Goal: Find specific page/section: Find specific page/section

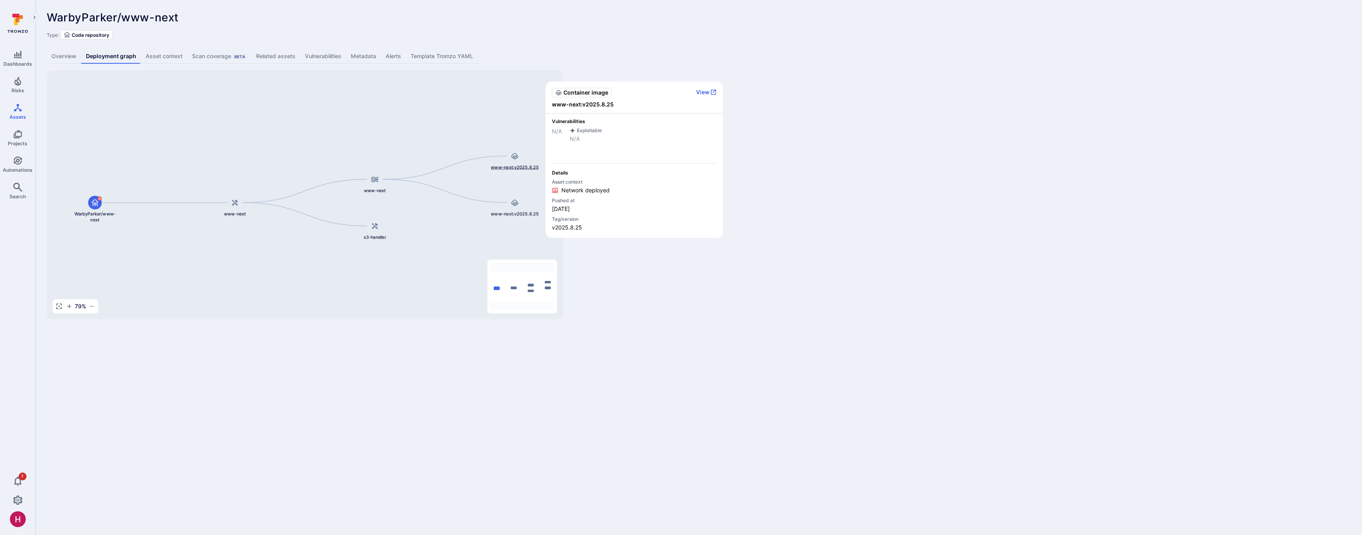
click at [523, 167] on span "www-next:v2025.8.25" at bounding box center [515, 167] width 48 height 6
click at [710, 91] on icon "button" at bounding box center [713, 92] width 6 height 6
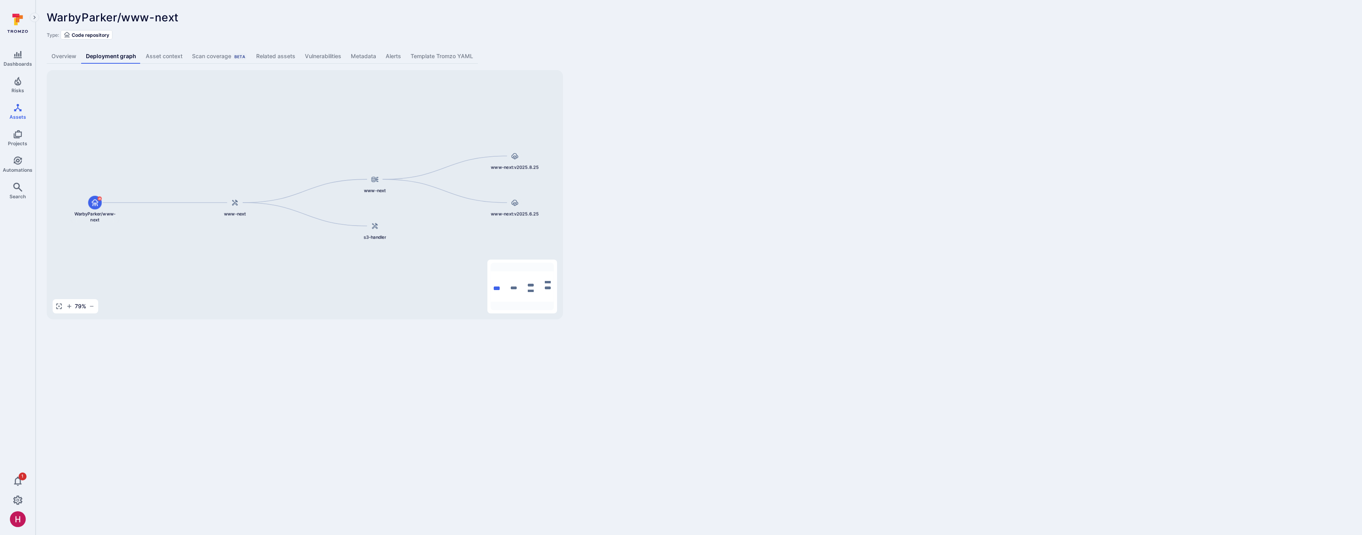
click at [791, 173] on div "WarbyParker/www-next ... Show more Type: Code repository Overview Deployment gr…" at bounding box center [699, 165] width 1326 height 331
click at [22, 110] on link "Assets" at bounding box center [17, 111] width 35 height 23
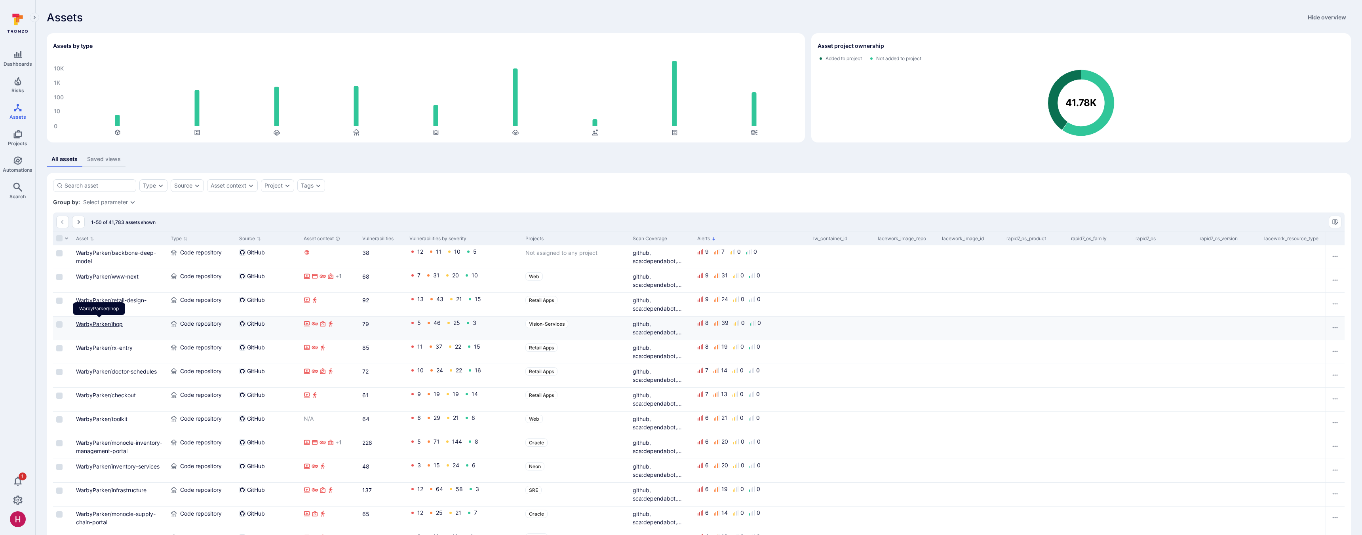
click at [116, 325] on link "WarbyParker/ihop" at bounding box center [99, 324] width 47 height 7
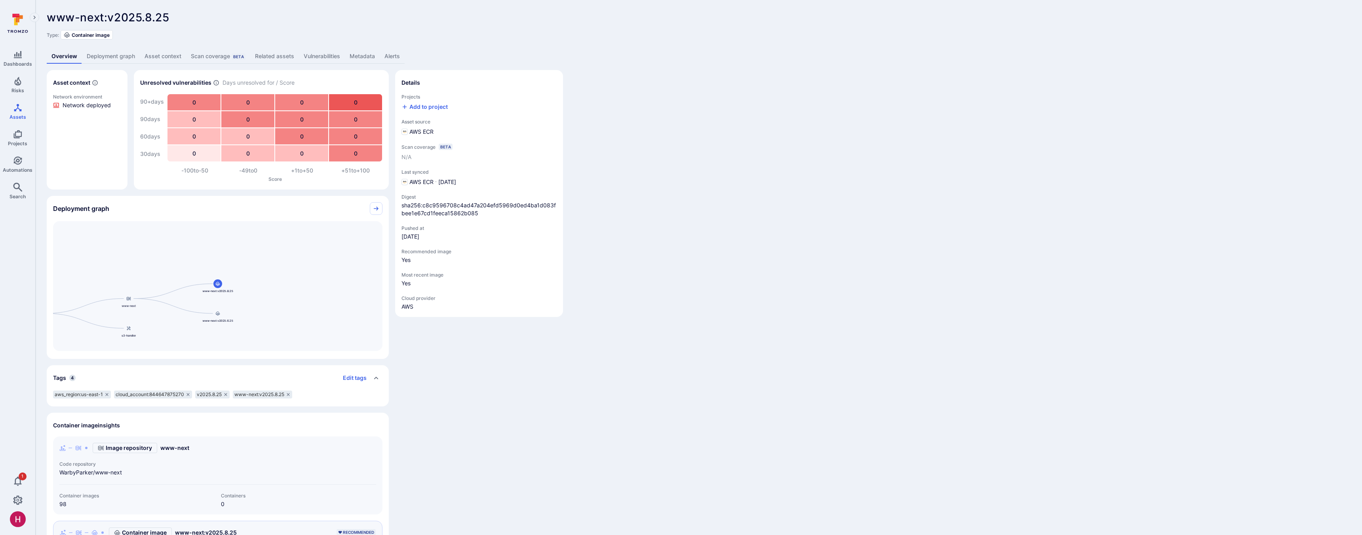
click at [323, 53] on link "Vulnerabilities" at bounding box center [322, 56] width 46 height 15
